Goal: Task Accomplishment & Management: Manage account settings

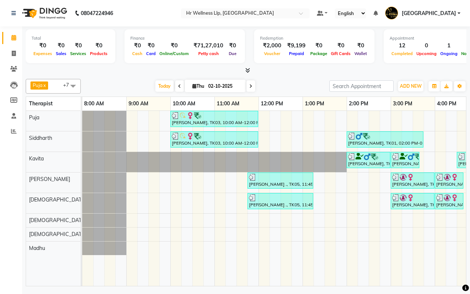
scroll to position [0, 189]
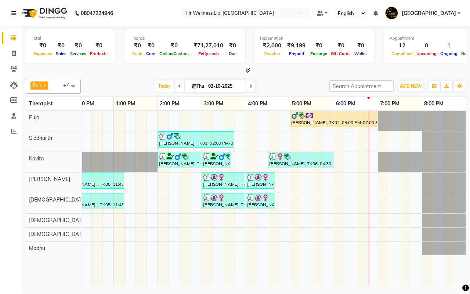
click at [287, 86] on div "Today Thu 02-10-2025" at bounding box center [204, 86] width 241 height 11
click at [15, 68] on icon at bounding box center [13, 69] width 7 height 6
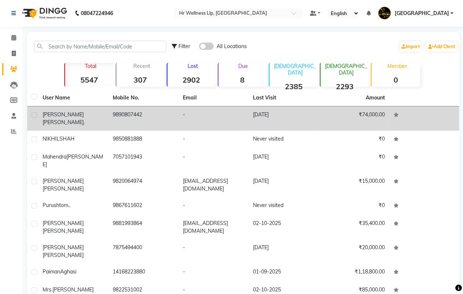
click at [135, 112] on td "9890807442" at bounding box center [143, 118] width 70 height 24
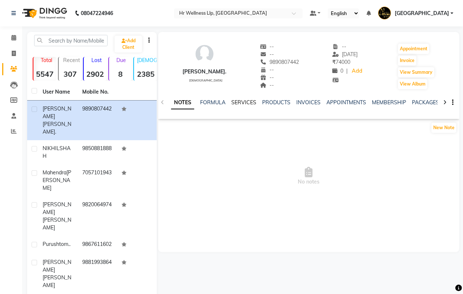
click at [240, 102] on link "SERVICES" at bounding box center [243, 102] width 25 height 7
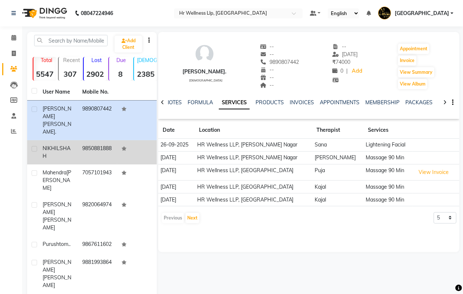
click at [81, 140] on td "9850881888" at bounding box center [98, 152] width 40 height 24
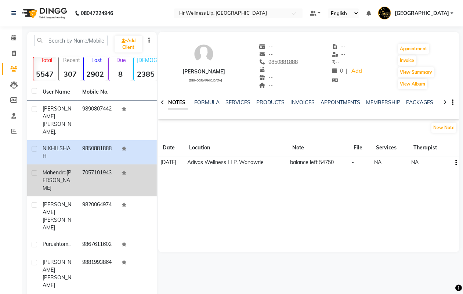
click at [70, 169] on div "Mahendra Taneja" at bounding box center [58, 180] width 31 height 23
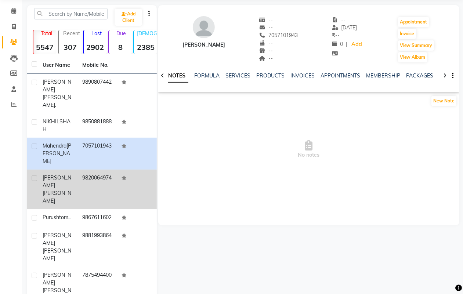
scroll to position [46, 0]
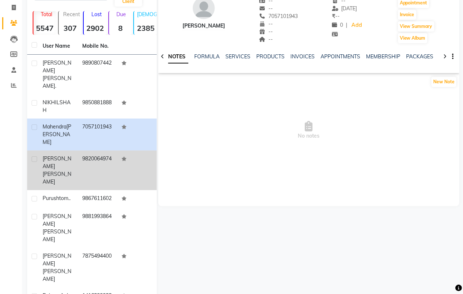
click at [79, 151] on td "9820064974" at bounding box center [98, 171] width 40 height 40
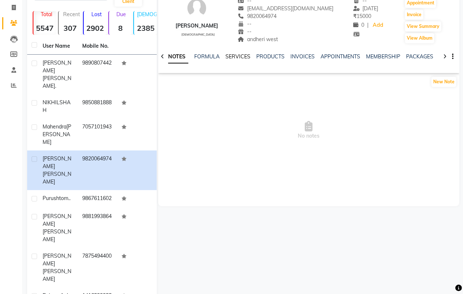
click at [236, 56] on link "SERVICES" at bounding box center [237, 56] width 25 height 7
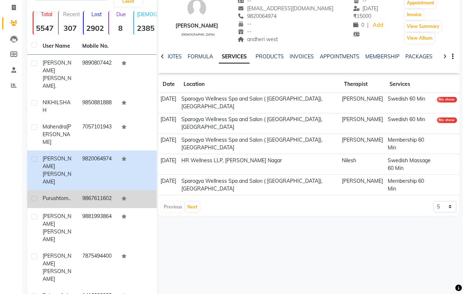
scroll to position [88, 0]
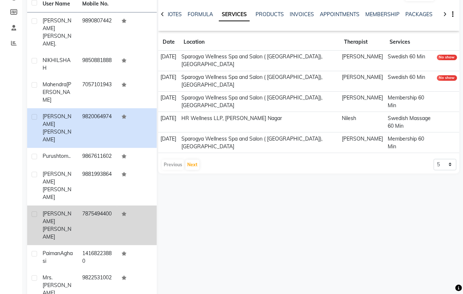
click at [68, 226] on span "[PERSON_NAME]" at bounding box center [57, 233] width 29 height 14
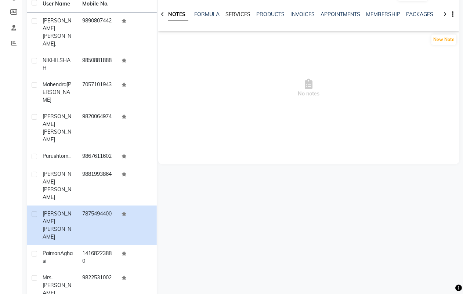
click at [234, 14] on link "SERVICES" at bounding box center [237, 14] width 25 height 7
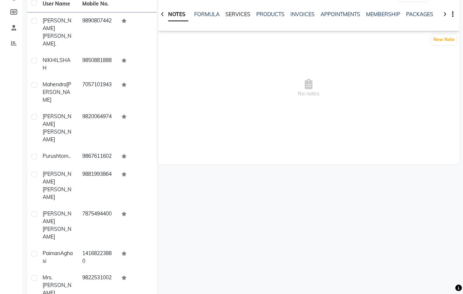
click at [232, 17] on link "SERVICES" at bounding box center [237, 14] width 25 height 7
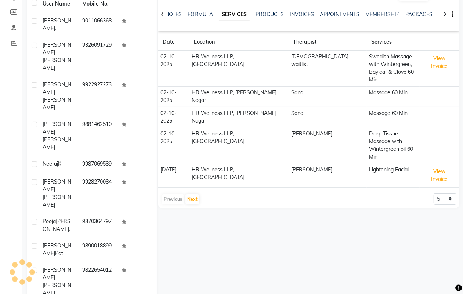
scroll to position [80, 0]
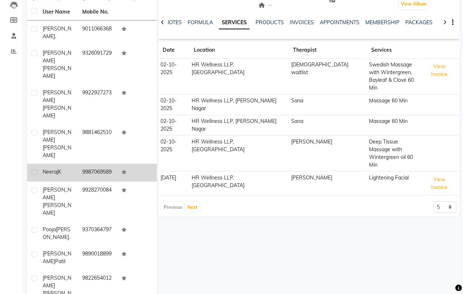
click at [72, 168] on div "Neeraj K" at bounding box center [58, 172] width 31 height 8
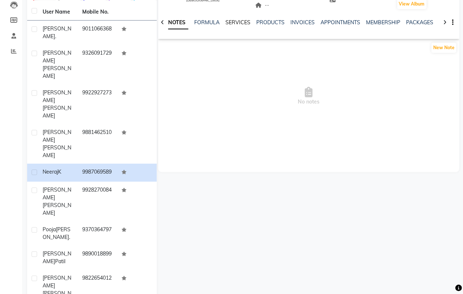
click at [237, 19] on link "SERVICES" at bounding box center [237, 22] width 25 height 7
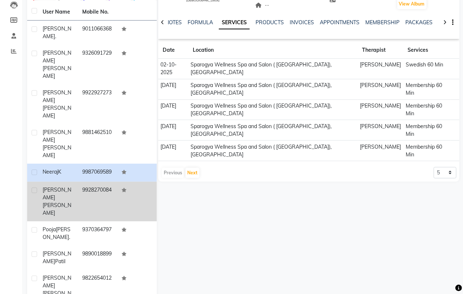
click at [88, 182] on td "9928270084" at bounding box center [98, 202] width 40 height 40
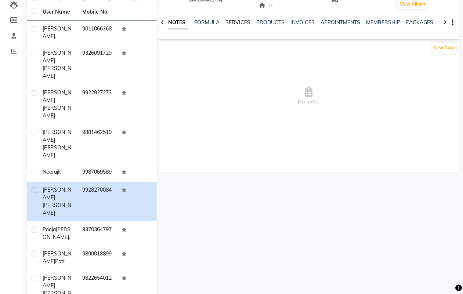
click at [239, 24] on link "SERVICES" at bounding box center [237, 22] width 25 height 7
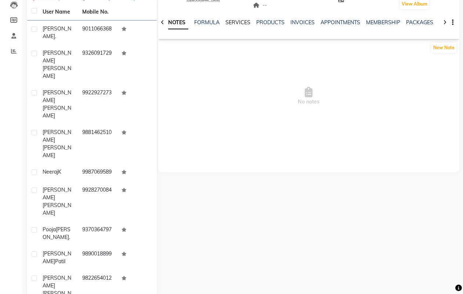
click at [240, 23] on link "SERVICES" at bounding box center [237, 22] width 25 height 7
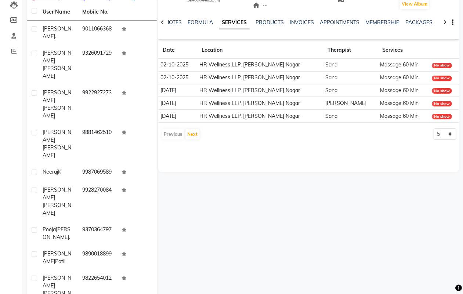
click at [446, 22] on div at bounding box center [445, 22] width 8 height 14
click at [426, 23] on link "VOUCHERS" at bounding box center [435, 22] width 29 height 7
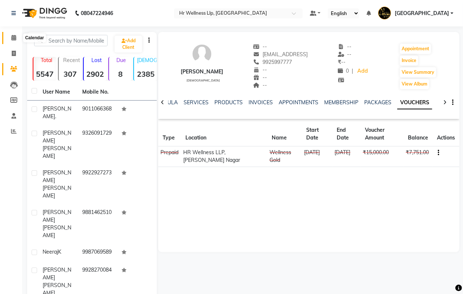
click at [12, 37] on icon at bounding box center [13, 38] width 5 height 6
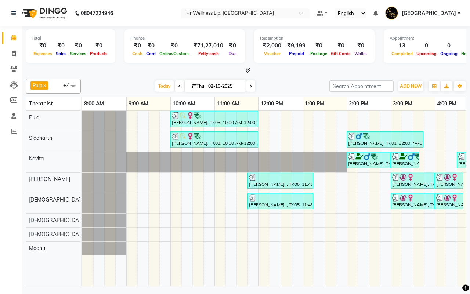
click at [285, 86] on div "Today Thu 02-10-2025" at bounding box center [204, 86] width 241 height 11
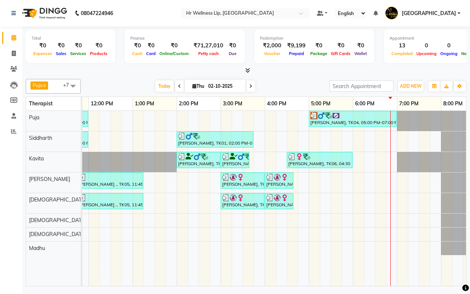
scroll to position [0, 173]
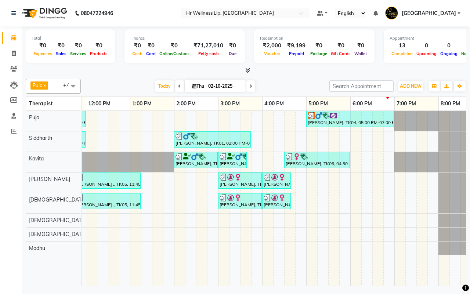
click at [283, 86] on div "Today Thu 02-10-2025" at bounding box center [204, 86] width 241 height 11
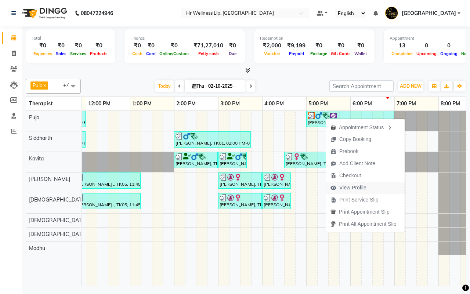
click at [344, 189] on span "View Profile" at bounding box center [352, 188] width 27 height 8
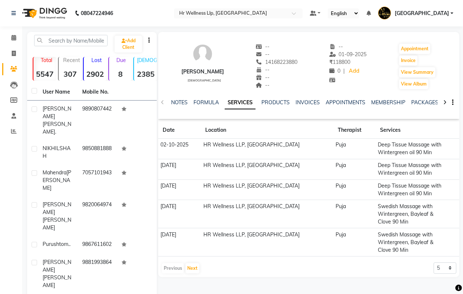
click at [444, 103] on icon at bounding box center [444, 102] width 3 height 5
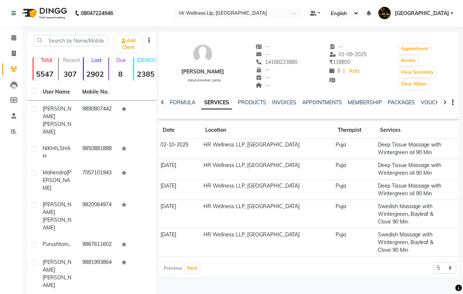
click at [444, 103] on icon at bounding box center [444, 102] width 3 height 5
click at [415, 104] on link "VOUCHERS" at bounding box center [411, 102] width 29 height 7
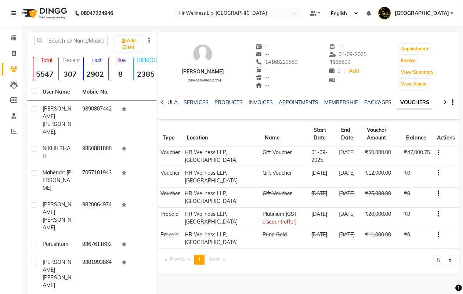
click at [250, 86] on div "Paiman Aghasi male -- -- 14168223880 -- -- -- -- 01-09-2025 ₹ 118800 0 | Add Ap…" at bounding box center [308, 63] width 301 height 54
click at [13, 38] on icon at bounding box center [13, 38] width 5 height 6
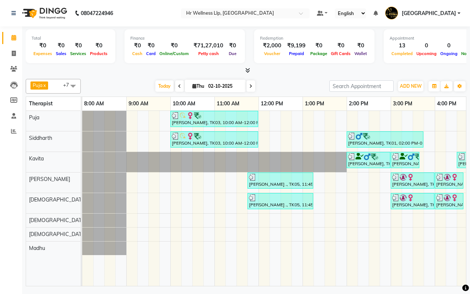
click at [285, 86] on div "Today Thu 02-10-2025" at bounding box center [204, 86] width 241 height 11
click at [289, 87] on div "Today Thu 02-10-2025" at bounding box center [204, 86] width 241 height 11
click at [216, 87] on input "02-10-2025" at bounding box center [224, 86] width 37 height 11
select select "10"
select select "2025"
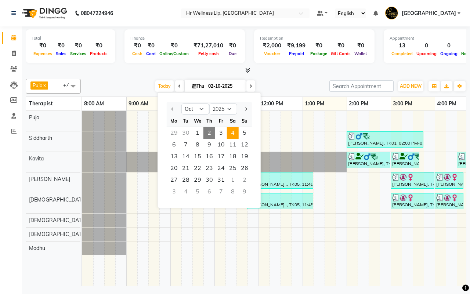
click at [234, 133] on span "4" at bounding box center [233, 133] width 12 height 12
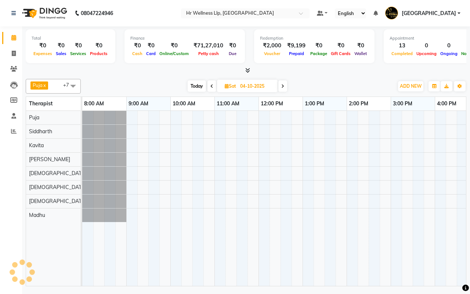
scroll to position [0, 189]
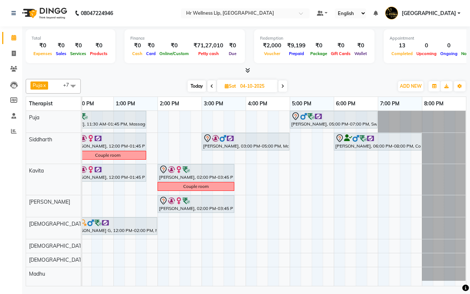
click at [199, 87] on span "Today" at bounding box center [197, 85] width 18 height 11
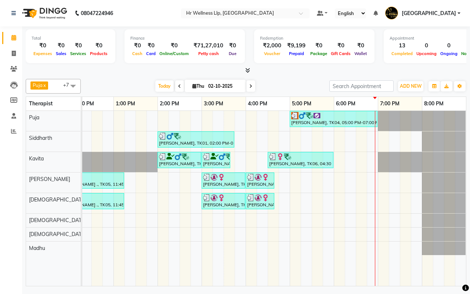
click at [286, 86] on div "Today Thu 02-10-2025" at bounding box center [204, 86] width 241 height 11
click at [251, 86] on icon at bounding box center [250, 86] width 3 height 4
type input "03-10-2025"
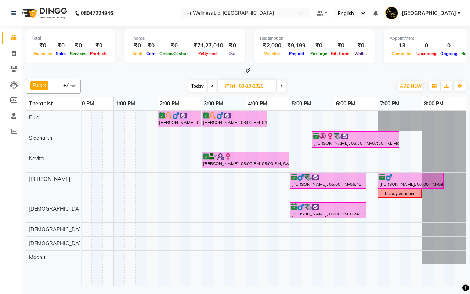
click at [328, 87] on div "Today Fri 03-10-2025" at bounding box center [236, 86] width 305 height 11
click at [15, 65] on span at bounding box center [13, 69] width 13 height 8
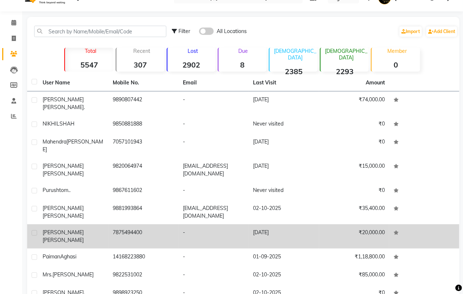
scroll to position [24, 0]
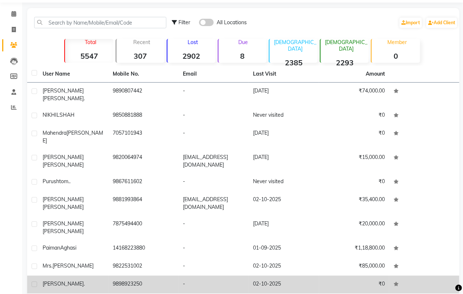
click at [149, 276] on td "9898923250" at bounding box center [143, 285] width 70 height 18
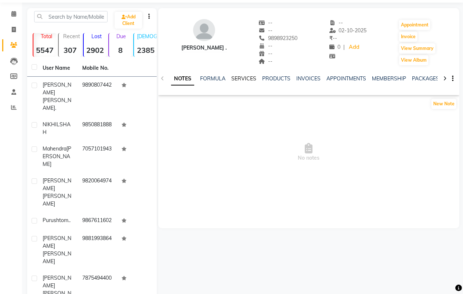
click at [243, 80] on link "SERVICES" at bounding box center [243, 78] width 25 height 7
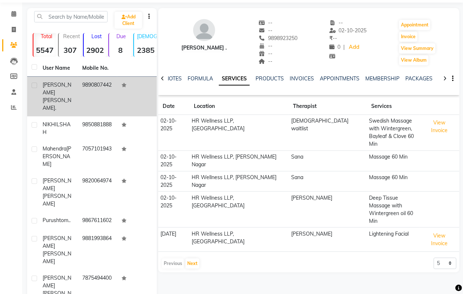
click at [90, 84] on td "9890807442" at bounding box center [98, 97] width 40 height 40
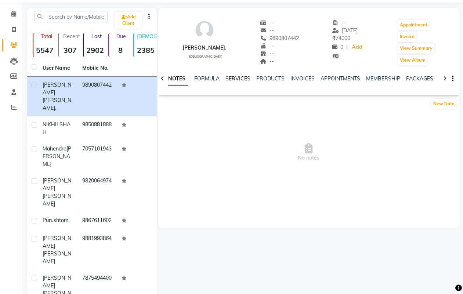
click at [236, 78] on link "SERVICES" at bounding box center [237, 78] width 25 height 7
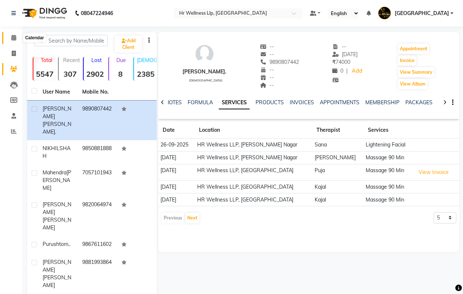
click at [14, 37] on icon at bounding box center [13, 38] width 5 height 6
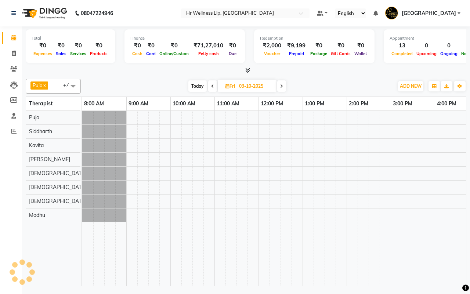
scroll to position [0, 189]
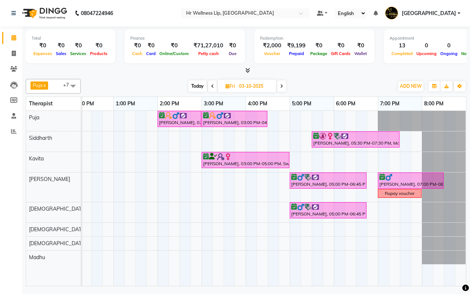
click at [331, 87] on div "Today Fri 03-10-2025" at bounding box center [236, 86] width 305 height 11
click at [196, 87] on span "Today" at bounding box center [197, 85] width 18 height 11
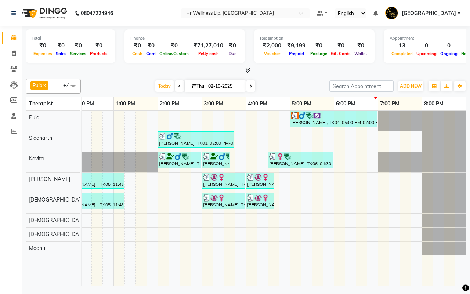
click at [250, 84] on icon at bounding box center [250, 86] width 3 height 4
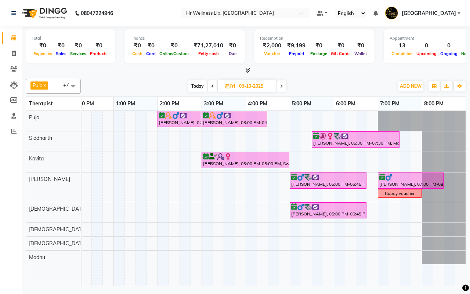
click at [321, 88] on div "Today Fri 03-10-2025" at bounding box center [236, 86] width 305 height 11
click at [282, 86] on icon at bounding box center [281, 86] width 3 height 4
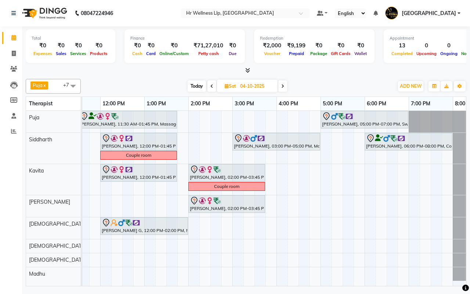
scroll to position [0, 164]
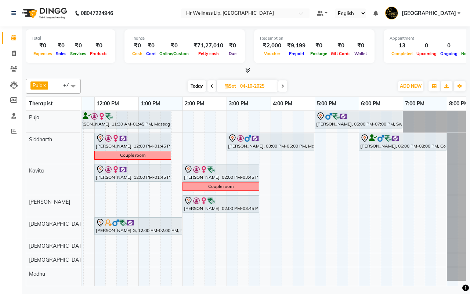
click at [339, 87] on div "Today Sat 04-10-2025" at bounding box center [236, 86] width 305 height 11
click at [196, 87] on span "Today" at bounding box center [197, 85] width 18 height 11
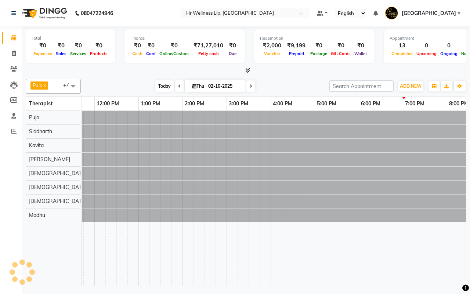
scroll to position [0, 189]
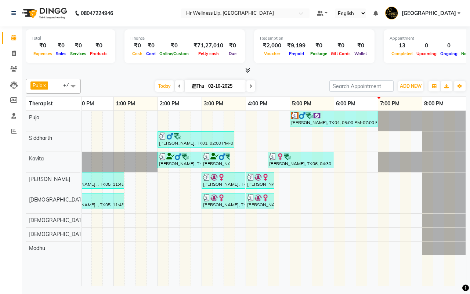
click at [284, 86] on div "Today Thu 02-10-2025" at bounding box center [204, 86] width 241 height 11
click at [285, 86] on div "Today Thu 02-10-2025" at bounding box center [204, 86] width 241 height 11
click at [286, 86] on div "Today Thu 02-10-2025" at bounding box center [204, 86] width 241 height 11
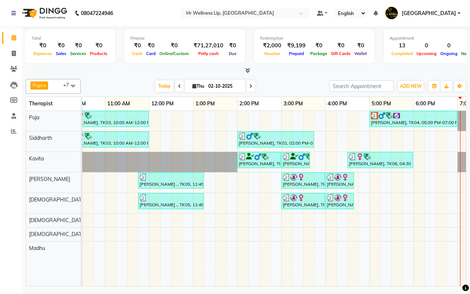
scroll to position [0, 72]
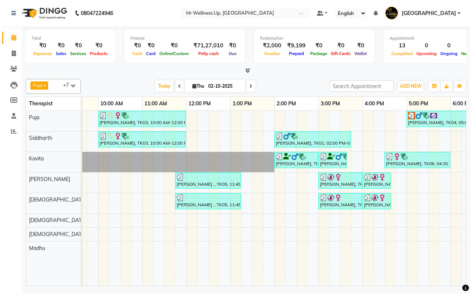
click at [250, 86] on icon at bounding box center [250, 86] width 3 height 4
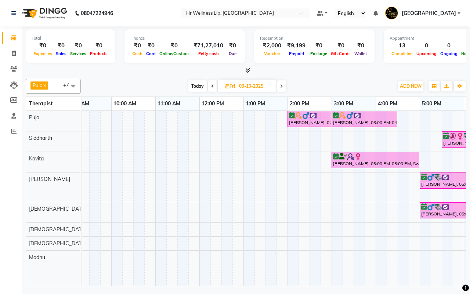
scroll to position [0, 0]
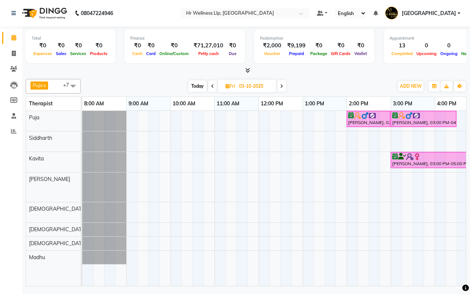
click at [329, 91] on div "Today Fri 03-10-2025" at bounding box center [236, 86] width 305 height 11
click at [197, 87] on span "Today" at bounding box center [197, 85] width 18 height 11
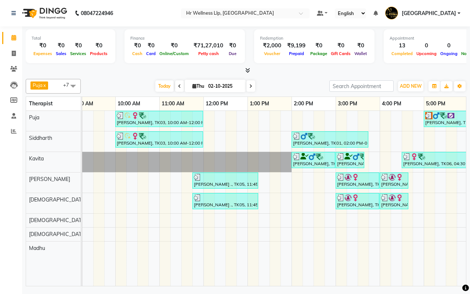
scroll to position [0, 54]
drag, startPoint x: 258, startPoint y: 279, endPoint x: 331, endPoint y: 282, distance: 73.1
click at [331, 282] on div "Anjali Trivedi, TK03, 10:00 AM-12:00 PM, Massage 90 Min Paiman Aghasi, TK04, 05…" at bounding box center [274, 198] width 384 height 175
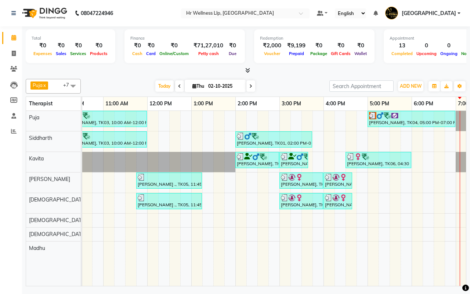
scroll to position [0, 138]
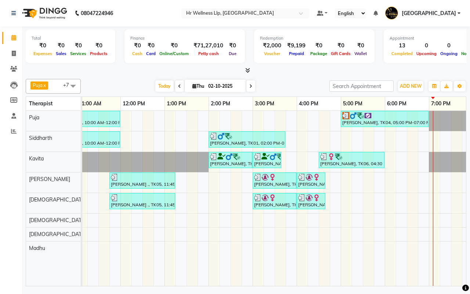
click at [250, 84] on icon at bounding box center [250, 86] width 3 height 4
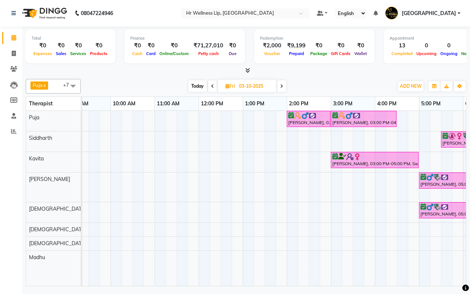
scroll to position [0, 0]
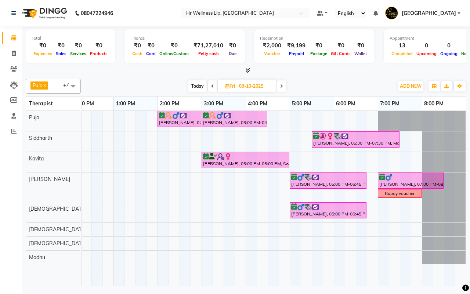
click at [344, 86] on div "Today Fri 03-10-2025" at bounding box center [236, 86] width 305 height 11
click at [283, 87] on icon at bounding box center [281, 86] width 3 height 4
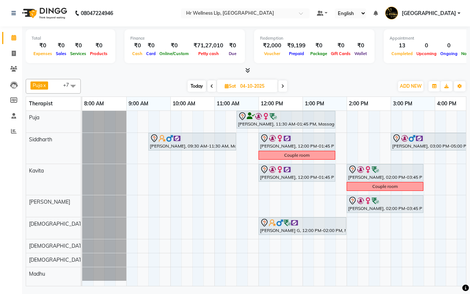
click at [337, 86] on div "Today Sat 04-10-2025" at bounding box center [236, 86] width 305 height 11
click at [196, 84] on span "Today" at bounding box center [197, 85] width 18 height 11
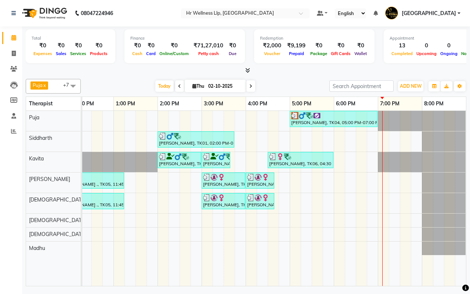
click at [250, 86] on icon at bounding box center [250, 86] width 3 height 4
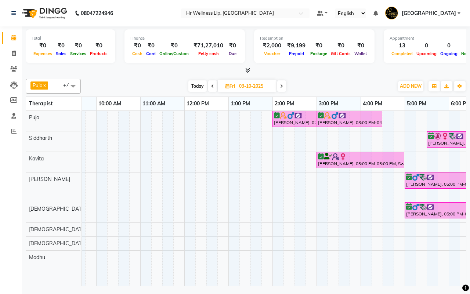
click at [194, 85] on span "Today" at bounding box center [197, 85] width 18 height 11
type input "02-10-2025"
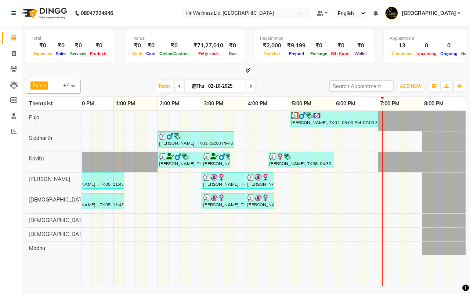
click at [292, 85] on div "Today Thu 02-10-2025" at bounding box center [204, 86] width 241 height 11
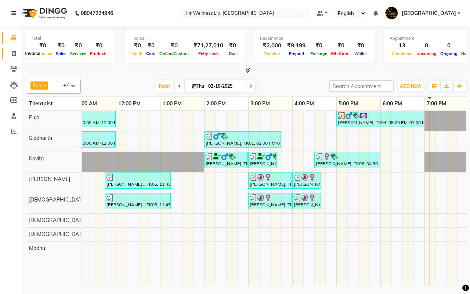
click at [14, 54] on icon at bounding box center [14, 54] width 4 height 6
select select "service"
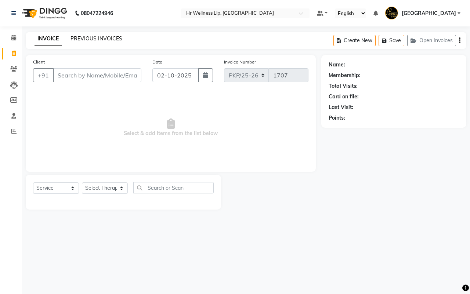
click at [99, 39] on link "PREVIOUS INVOICES" at bounding box center [96, 38] width 52 height 7
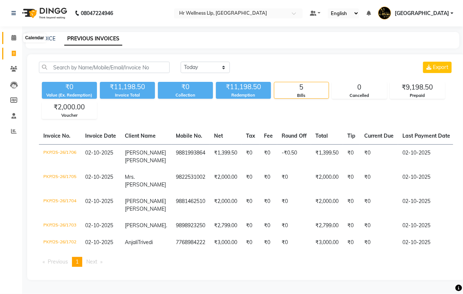
click at [10, 39] on span at bounding box center [13, 38] width 13 height 8
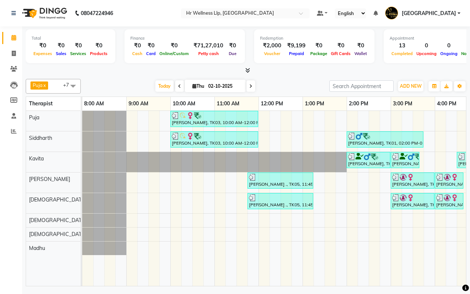
click at [251, 85] on icon at bounding box center [250, 86] width 3 height 4
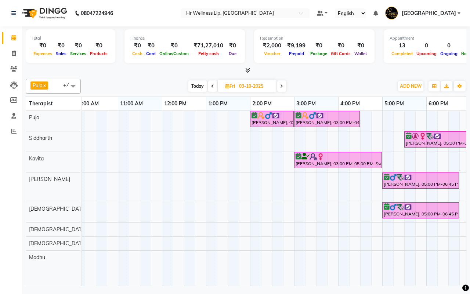
scroll to position [0, 93]
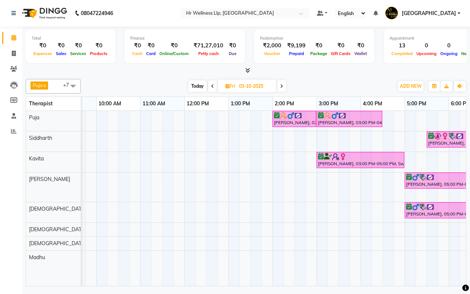
click at [337, 85] on div "Today Fri 03-10-2025" at bounding box center [236, 86] width 305 height 11
click at [197, 87] on span "Today" at bounding box center [197, 85] width 18 height 11
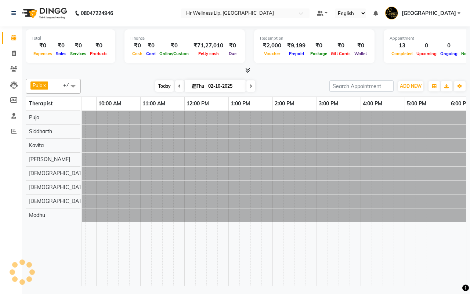
scroll to position [0, 189]
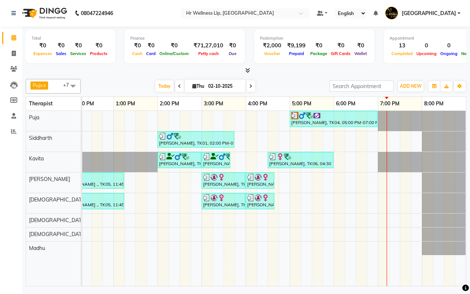
click at [287, 87] on div "Today Thu 02-10-2025" at bounding box center [204, 86] width 241 height 11
click at [249, 86] on icon at bounding box center [250, 86] width 3 height 4
type input "03-10-2025"
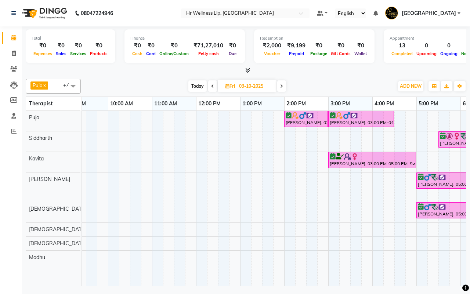
scroll to position [0, 0]
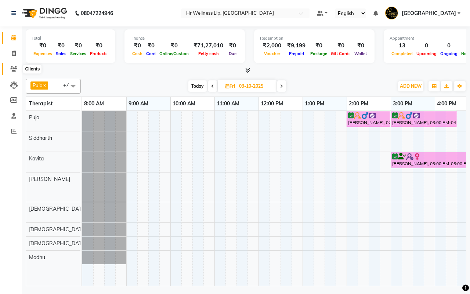
click at [15, 69] on icon at bounding box center [13, 69] width 7 height 6
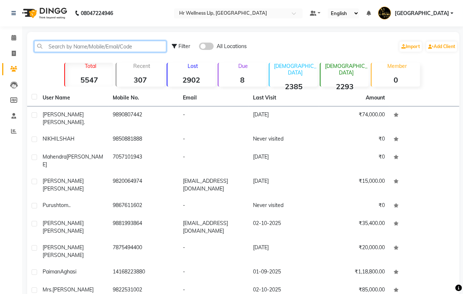
click at [93, 45] on input "text" at bounding box center [100, 46] width 132 height 11
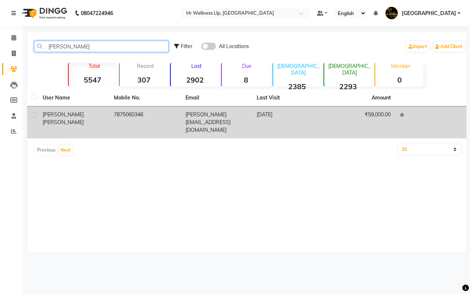
type input "bandal"
click at [210, 113] on td "sapna.bandal42@gmail.com" at bounding box center [216, 122] width 71 height 32
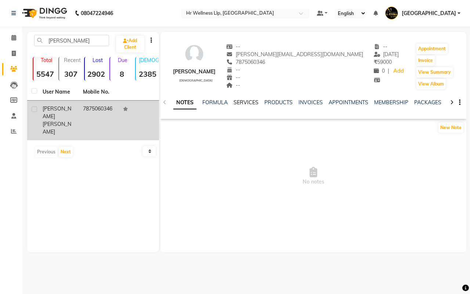
click at [242, 104] on link "SERVICES" at bounding box center [246, 102] width 25 height 7
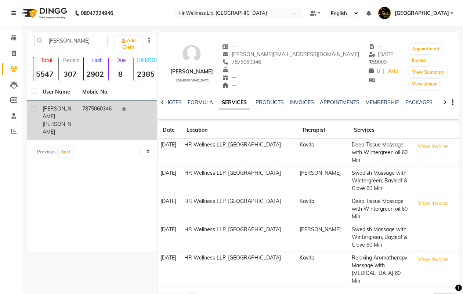
click at [446, 100] on div at bounding box center [445, 102] width 8 height 14
click at [423, 102] on link "VOUCHERS" at bounding box center [429, 102] width 29 height 7
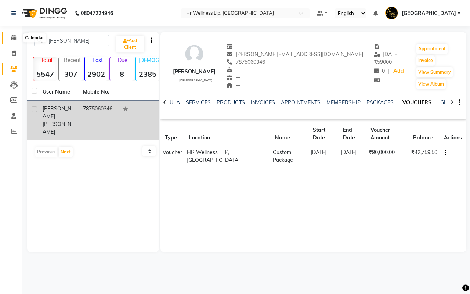
click at [14, 39] on icon at bounding box center [13, 38] width 5 height 6
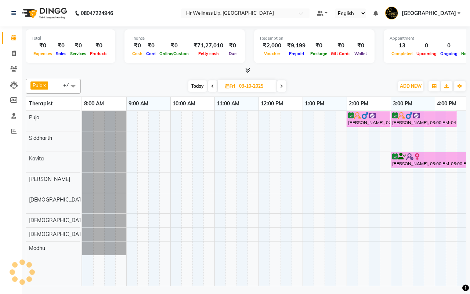
click at [322, 87] on div "Today Fri 03-10-2025" at bounding box center [236, 86] width 305 height 11
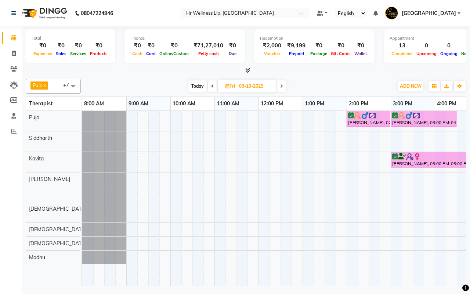
click at [335, 87] on div "Today Fri 03-10-2025" at bounding box center [236, 86] width 305 height 11
click at [196, 86] on span "Today" at bounding box center [197, 85] width 18 height 11
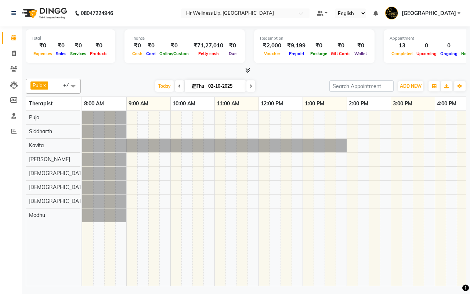
scroll to position [0, 189]
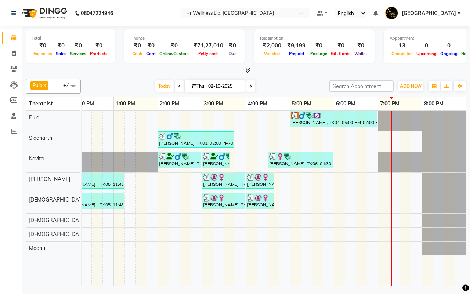
click at [251, 86] on icon at bounding box center [250, 86] width 3 height 4
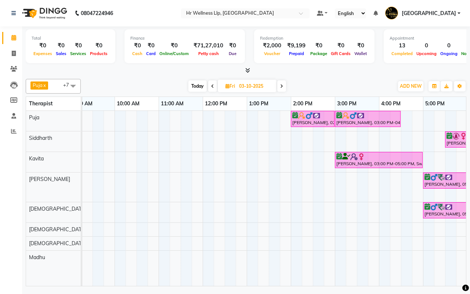
scroll to position [0, 32]
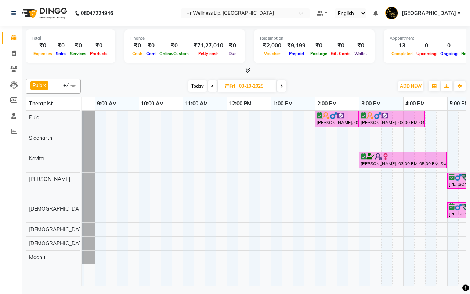
click at [195, 86] on span "Today" at bounding box center [197, 85] width 18 height 11
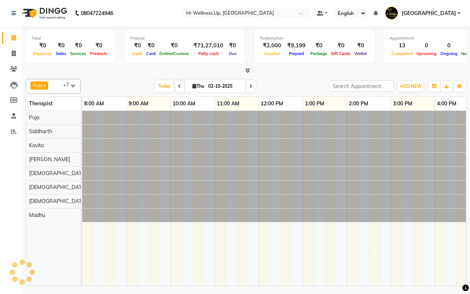
scroll to position [0, 189]
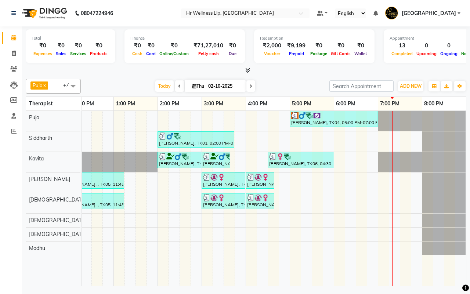
click at [251, 86] on span at bounding box center [250, 85] width 9 height 11
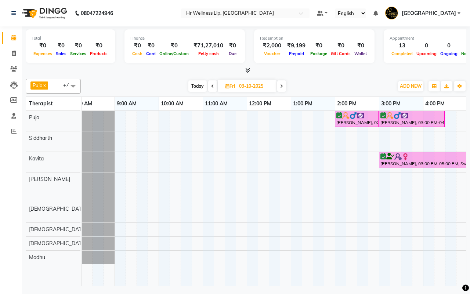
scroll to position [0, 2]
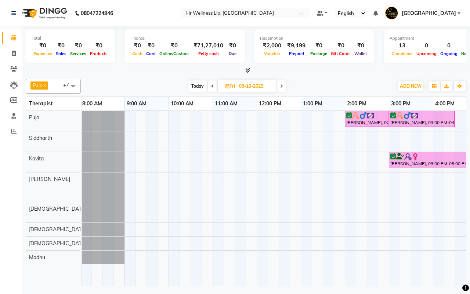
click at [198, 87] on span "Today" at bounding box center [197, 85] width 18 height 11
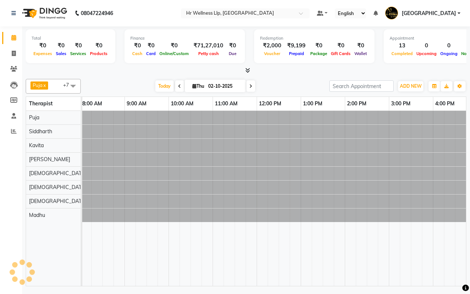
scroll to position [0, 189]
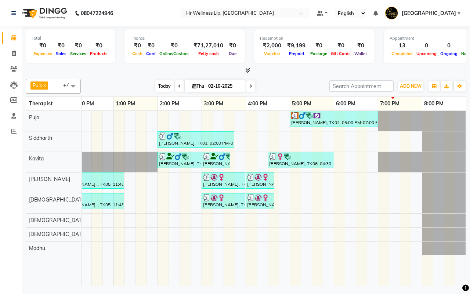
click at [160, 87] on span "Today" at bounding box center [164, 85] width 18 height 11
click at [251, 86] on icon at bounding box center [250, 86] width 3 height 4
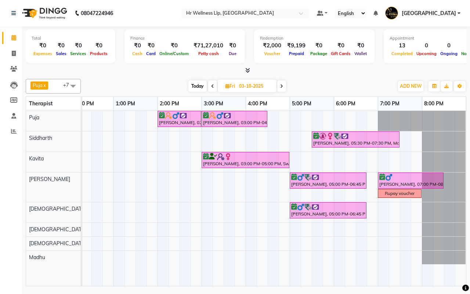
click at [329, 80] on div "Puja x Siddharth x Kavita x Male waitlist x Female waitlist x Kevin x Madhu x F…" at bounding box center [246, 86] width 441 height 15
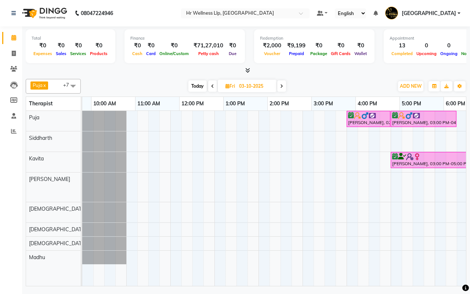
scroll to position [0, 0]
click at [197, 85] on span "Today" at bounding box center [197, 85] width 18 height 11
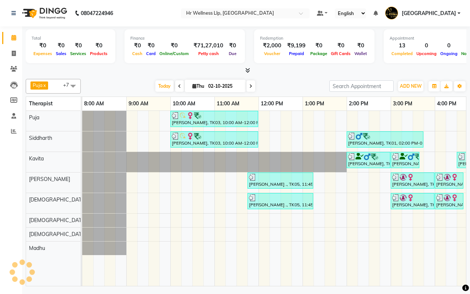
scroll to position [0, 189]
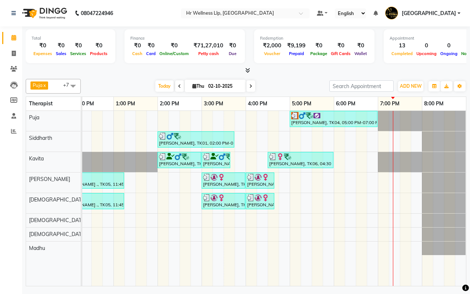
click at [285, 86] on div "Today Thu 02-10-2025" at bounding box center [204, 86] width 241 height 11
click at [276, 83] on div "Today Thu 02-10-2025" at bounding box center [204, 86] width 241 height 11
click at [251, 85] on span at bounding box center [250, 85] width 9 height 11
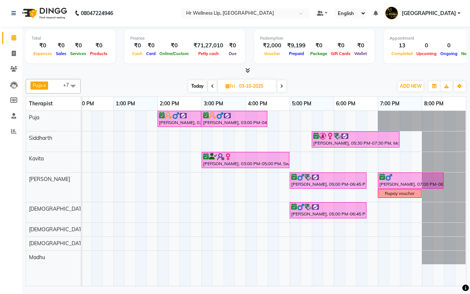
click at [283, 86] on icon at bounding box center [281, 86] width 3 height 4
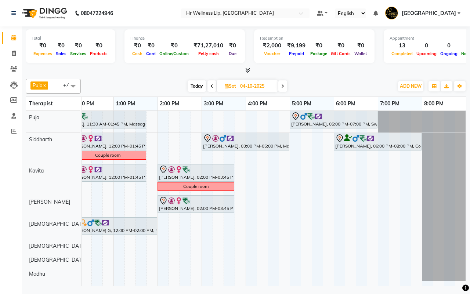
scroll to position [0, 29]
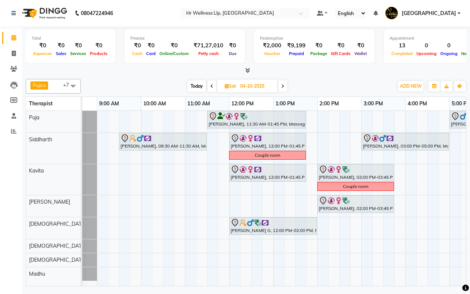
click at [198, 85] on span "Today" at bounding box center [197, 85] width 18 height 11
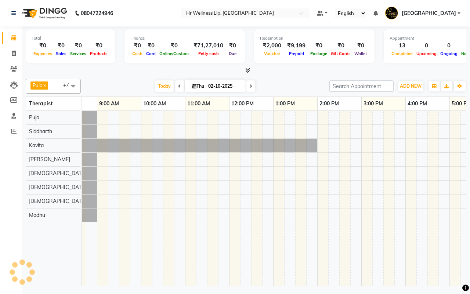
scroll to position [0, 189]
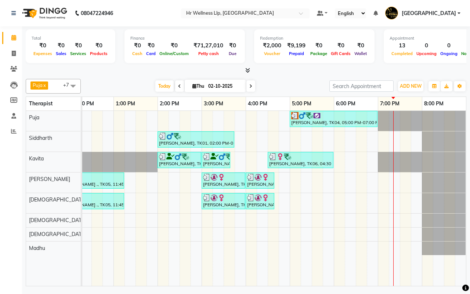
click at [251, 86] on icon at bounding box center [250, 86] width 3 height 4
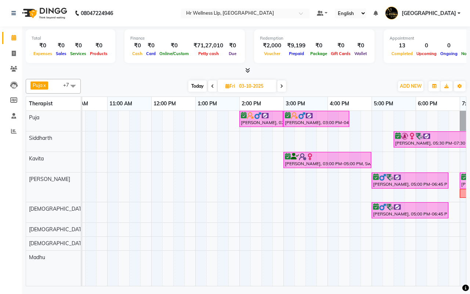
scroll to position [0, 0]
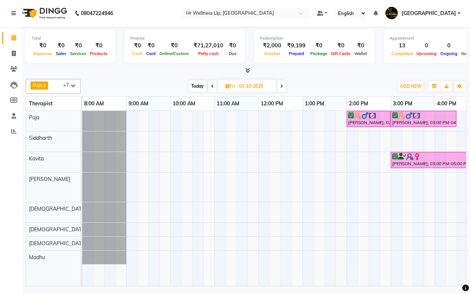
click at [283, 86] on icon at bounding box center [281, 86] width 3 height 4
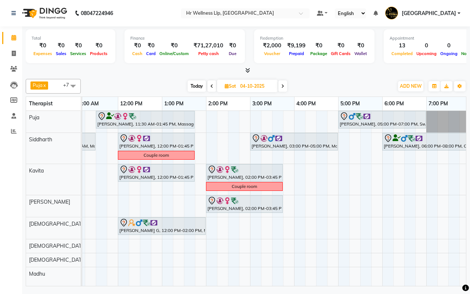
scroll to position [0, 189]
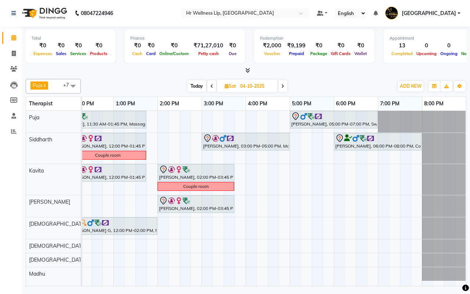
click at [283, 86] on icon at bounding box center [282, 86] width 3 height 4
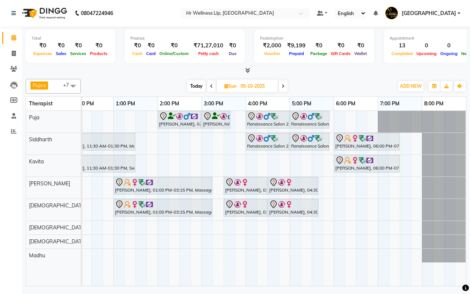
scroll to position [0, 0]
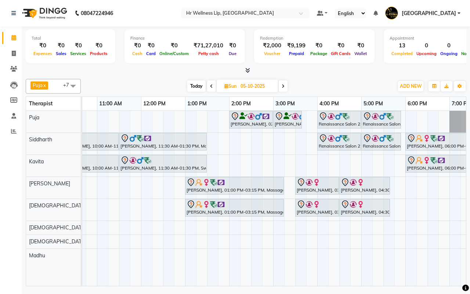
click at [195, 86] on span "Today" at bounding box center [196, 85] width 18 height 11
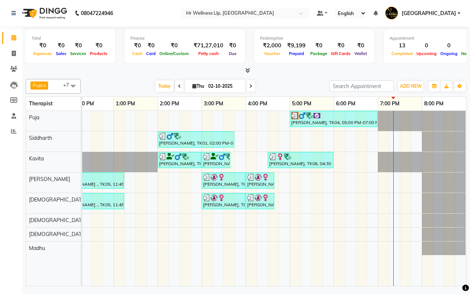
click at [251, 85] on span at bounding box center [250, 85] width 9 height 11
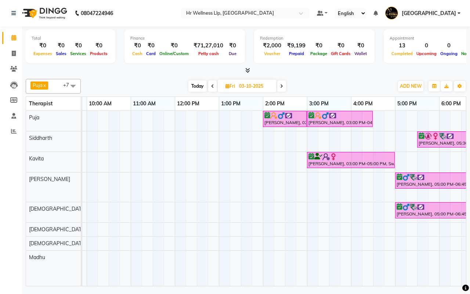
click at [196, 86] on span "Today" at bounding box center [197, 85] width 18 height 11
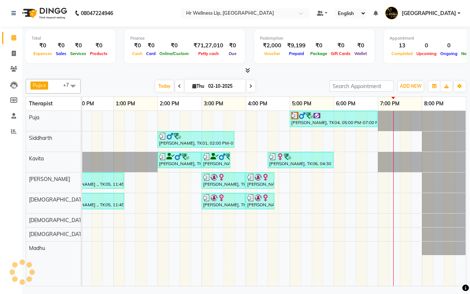
click at [250, 86] on icon at bounding box center [250, 86] width 3 height 4
type input "03-10-2025"
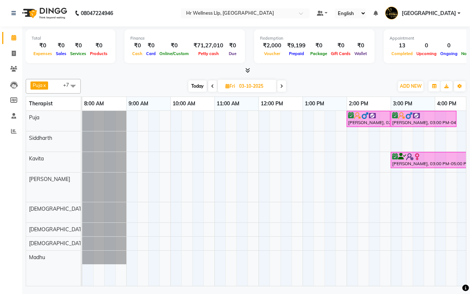
click at [238, 141] on div "Deepak Bhatia., 02:00 PM-03:00 PM, Massage 60 Min Deepak Bhatia., 03:00 PM-04:3…" at bounding box center [368, 198] width 573 height 175
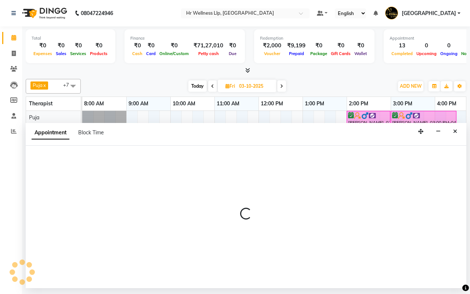
select select "16489"
select select "tentative"
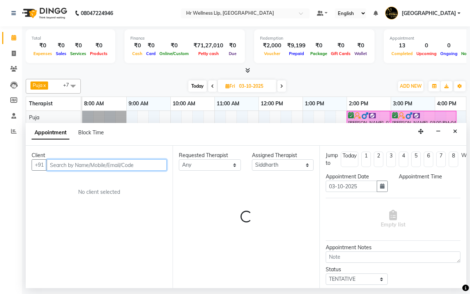
select select "690"
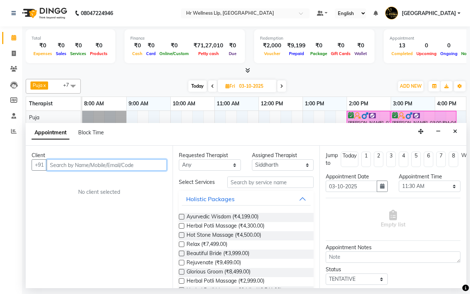
click at [103, 167] on input "text" at bounding box center [107, 164] width 120 height 11
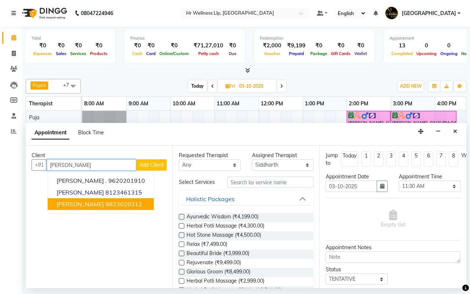
click at [111, 203] on ngb-highlight "9823020312" at bounding box center [123, 203] width 37 height 7
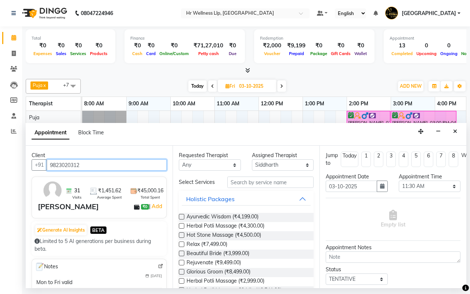
type input "9823020312"
click at [203, 166] on select "Any Female waitlist Female waitlist 1 Kavita Kevin Lucy Madhu Male waitlist Puj…" at bounding box center [210, 164] width 62 height 11
select select "16489"
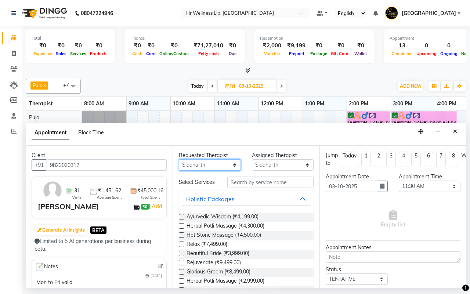
click at [179, 160] on select "Any Female waitlist Female waitlist 1 Kavita Kevin Lucy Madhu Male waitlist Puj…" at bounding box center [210, 164] width 62 height 11
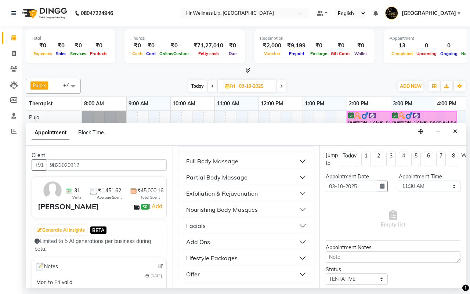
click at [222, 162] on div "Full Body Massage" at bounding box center [212, 161] width 52 height 9
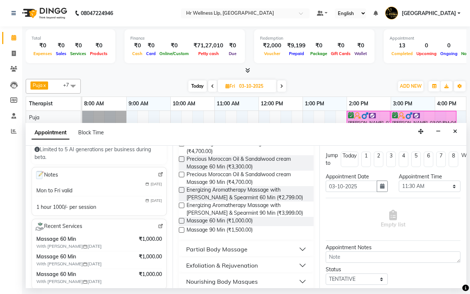
click at [182, 224] on label at bounding box center [182, 221] width 6 height 6
click at [182, 224] on input "checkbox" at bounding box center [181, 221] width 5 height 5
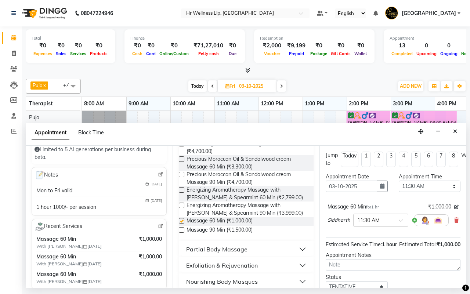
checkbox input "false"
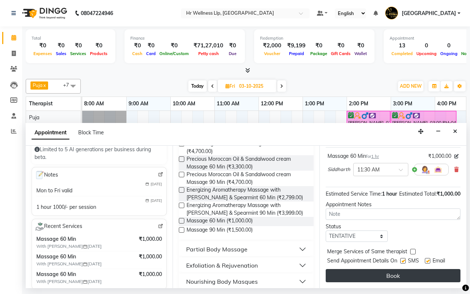
click at [388, 272] on button "Book" at bounding box center [393, 275] width 135 height 13
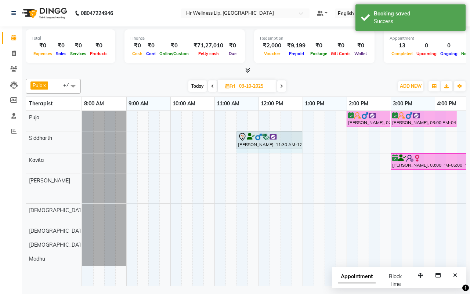
drag, startPoint x: 280, startPoint y: 135, endPoint x: 296, endPoint y: 137, distance: 15.9
click at [82, 137] on div "Prakash Mutyal, 11:30 AM-12:30 PM, Massage 60 Min Aniruddha Patil, 05:30 PM-07:…" at bounding box center [82, 142] width 0 height 22
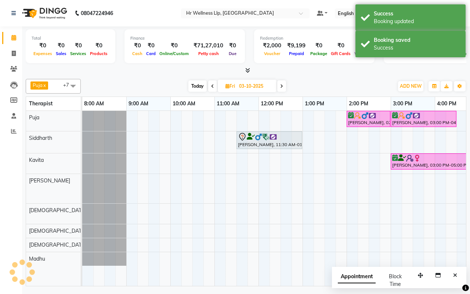
click at [325, 86] on div "Today Fri 03-10-2025" at bounding box center [236, 86] width 305 height 11
click at [456, 277] on icon "Close" at bounding box center [455, 275] width 4 height 5
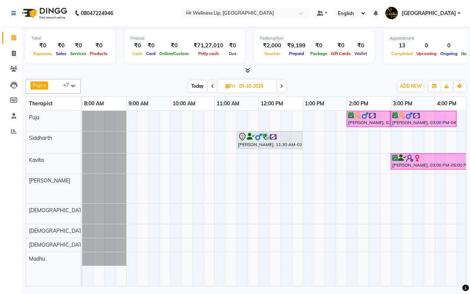
click at [334, 86] on div "Today Fri 03-10-2025" at bounding box center [236, 86] width 305 height 11
click at [332, 87] on div "Today Fri 03-10-2025" at bounding box center [236, 86] width 305 height 11
click at [197, 87] on span "Today" at bounding box center [197, 85] width 18 height 11
type input "02-10-2025"
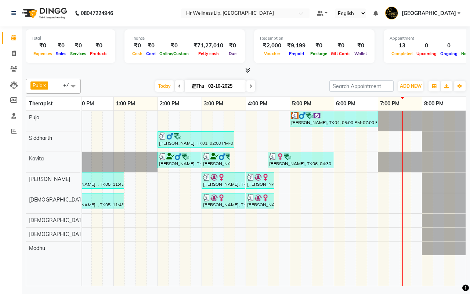
drag, startPoint x: 284, startPoint y: 88, endPoint x: 267, endPoint y: 91, distance: 16.7
click at [267, 91] on div "Today Thu 02-10-2025" at bounding box center [204, 86] width 241 height 11
click at [288, 87] on div "Today Thu 02-10-2025" at bounding box center [204, 86] width 241 height 11
click at [163, 85] on span "Today" at bounding box center [164, 85] width 18 height 11
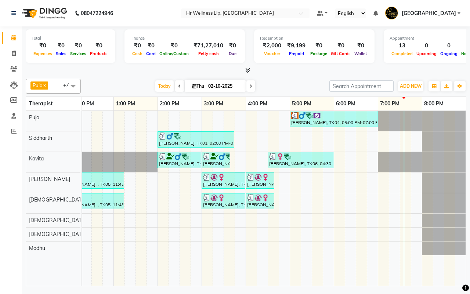
click at [285, 88] on div "Today Thu 02-10-2025" at bounding box center [204, 86] width 241 height 11
click at [164, 86] on span "Today" at bounding box center [164, 85] width 18 height 11
click at [286, 87] on div "Today Thu 02-10-2025" at bounding box center [204, 86] width 241 height 11
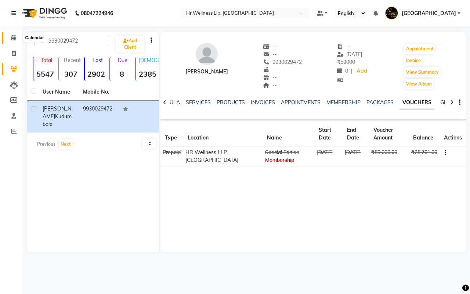
click at [13, 38] on icon at bounding box center [13, 38] width 5 height 6
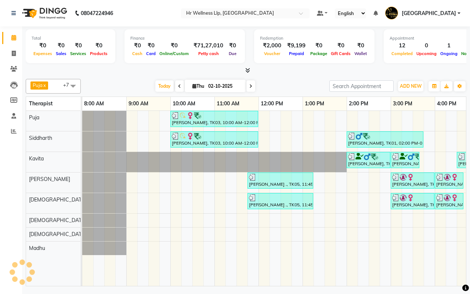
click at [276, 82] on div "Today Thu 02-10-2025" at bounding box center [204, 86] width 241 height 11
click at [211, 87] on input "02-10-2025" at bounding box center [224, 86] width 37 height 11
select select "10"
select select "2025"
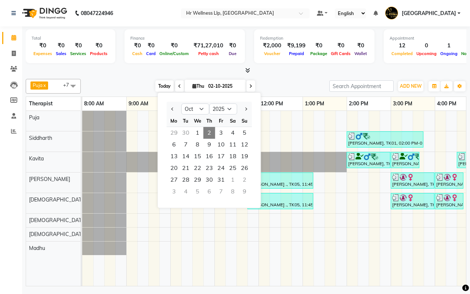
click at [162, 85] on span "Today" at bounding box center [164, 85] width 18 height 11
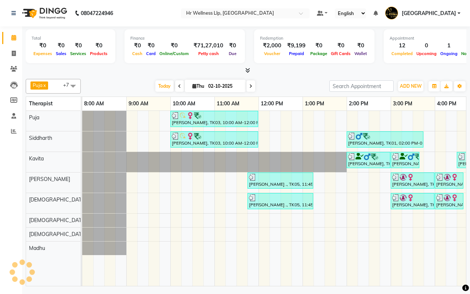
scroll to position [0, 189]
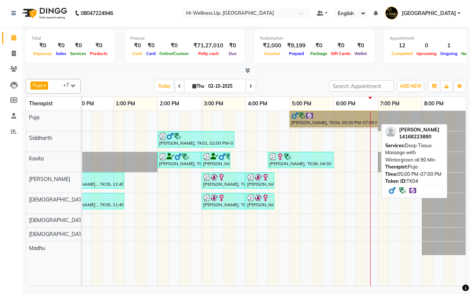
drag, startPoint x: 321, startPoint y: 119, endPoint x: 320, endPoint y: 123, distance: 3.7
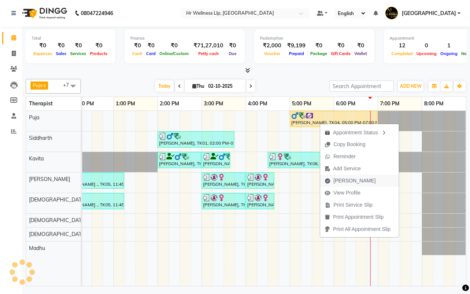
click at [345, 182] on span "[PERSON_NAME]" at bounding box center [354, 181] width 42 height 8
select select "service"
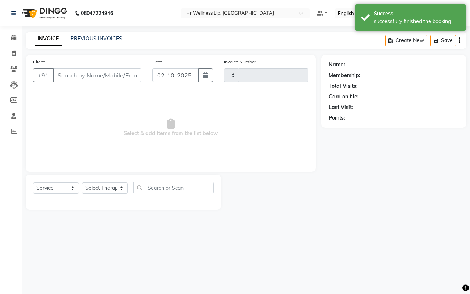
type input "1707"
select select "4295"
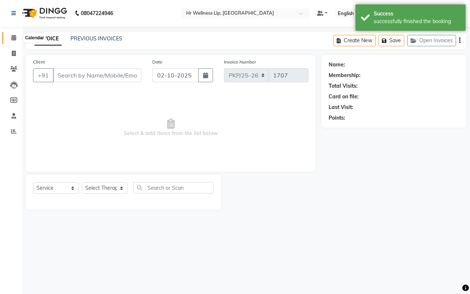
click at [14, 37] on icon at bounding box center [13, 38] width 5 height 6
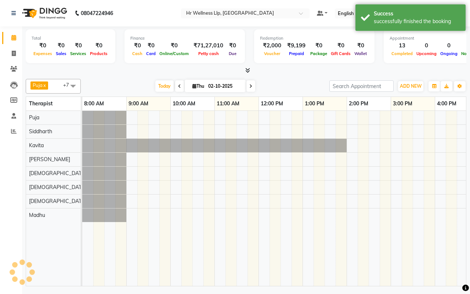
click at [298, 84] on div "Today Thu 02-10-2025" at bounding box center [204, 86] width 241 height 11
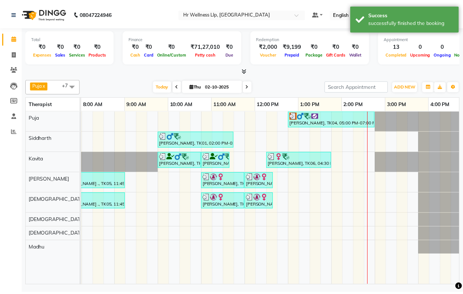
scroll to position [0, 189]
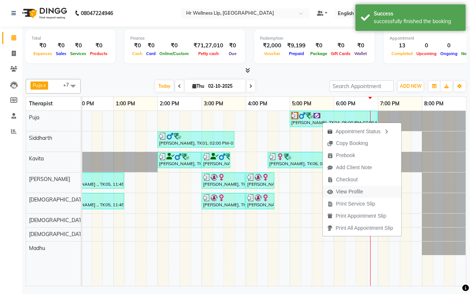
click at [343, 191] on span "View Profile" at bounding box center [349, 192] width 27 height 8
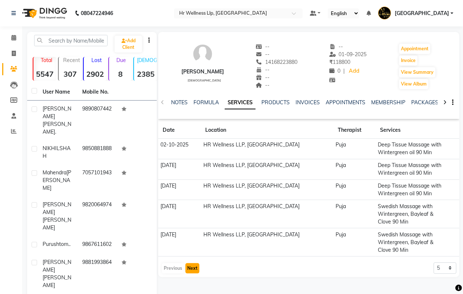
click at [192, 270] on button "Next" at bounding box center [192, 268] width 14 height 10
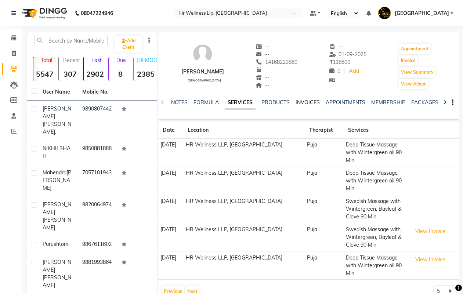
click at [301, 103] on link "INVOICES" at bounding box center [308, 102] width 24 height 7
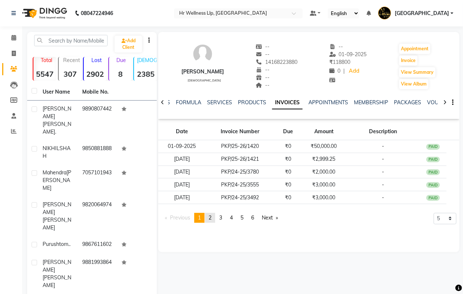
click at [213, 217] on link "page 2" at bounding box center [210, 218] width 10 height 10
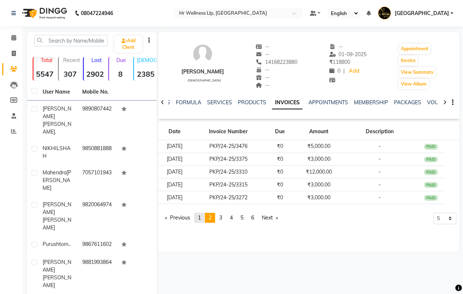
click at [201, 217] on span "1" at bounding box center [199, 217] width 3 height 7
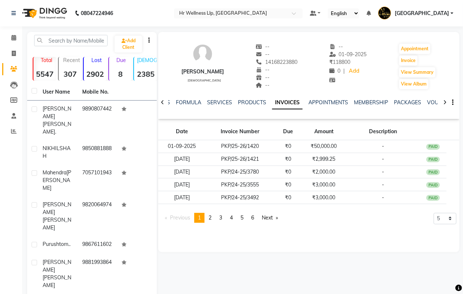
click at [201, 217] on span "1" at bounding box center [199, 217] width 3 height 7
click at [218, 102] on link "SERVICES" at bounding box center [219, 102] width 25 height 7
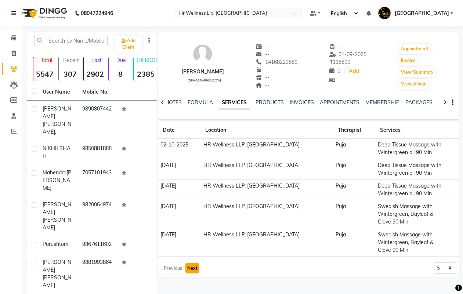
click at [192, 268] on button "Next" at bounding box center [192, 268] width 14 height 10
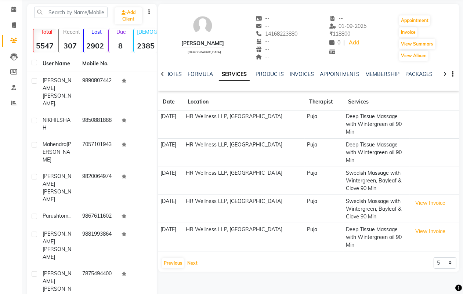
scroll to position [46, 0]
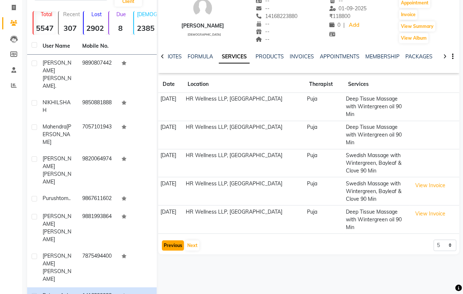
click at [175, 245] on button "Previous" at bounding box center [173, 245] width 22 height 10
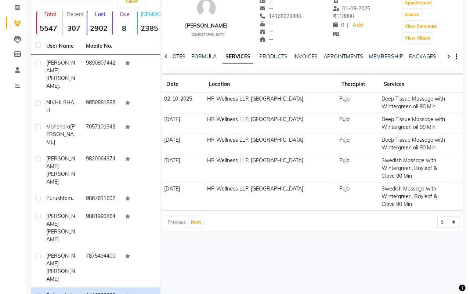
scroll to position [0, 0]
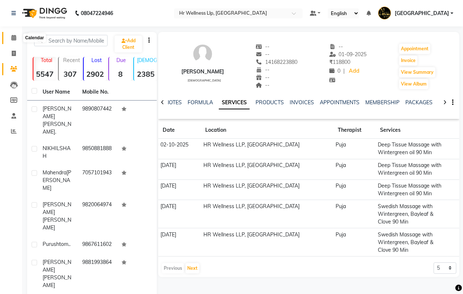
click at [12, 37] on icon at bounding box center [13, 38] width 5 height 6
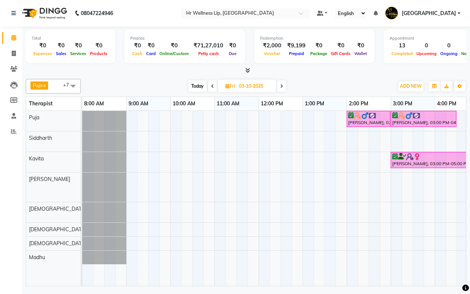
click at [197, 87] on span "Today" at bounding box center [197, 85] width 18 height 11
type input "02-10-2025"
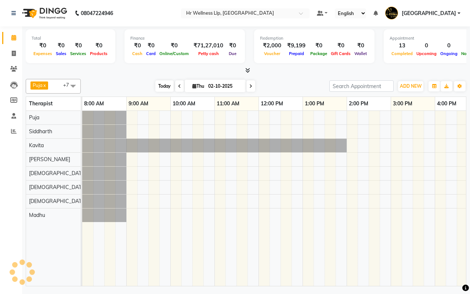
scroll to position [0, 189]
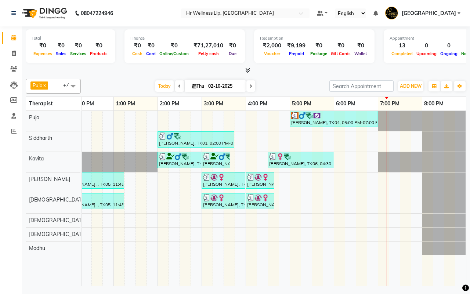
click at [286, 86] on div "Today Thu 02-10-2025" at bounding box center [204, 86] width 241 height 11
